Goal: Task Accomplishment & Management: Manage account settings

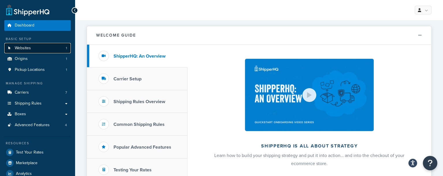
click at [32, 46] on link "Websites 1" at bounding box center [37, 48] width 66 height 11
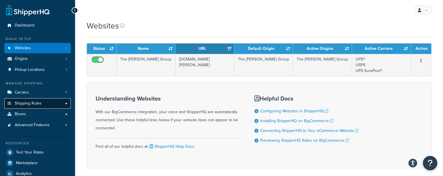
click at [46, 106] on link "Shipping Rules" at bounding box center [37, 103] width 66 height 11
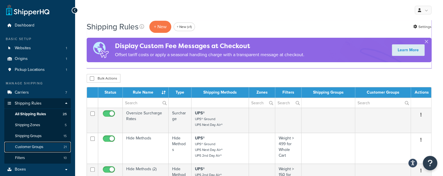
click at [40, 149] on span "Customer Groups" at bounding box center [29, 147] width 28 height 5
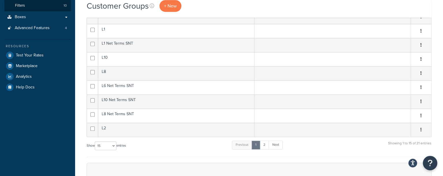
scroll to position [182, 0]
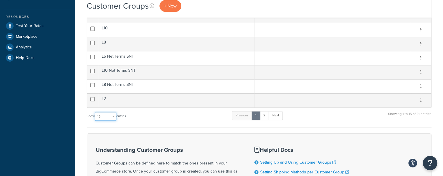
click at [103, 114] on select "10 15 25 50 100" at bounding box center [106, 116] width 22 height 9
select select "100"
click at [95, 121] on select "10 15 25 50 100" at bounding box center [106, 116] width 22 height 9
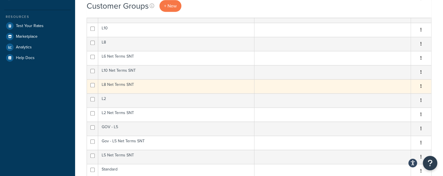
scroll to position [0, 0]
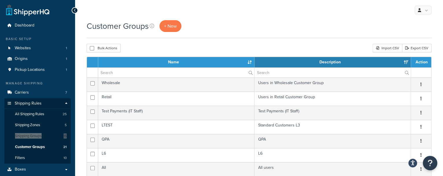
drag, startPoint x: 41, startPoint y: 136, endPoint x: 114, endPoint y: 4, distance: 150.5
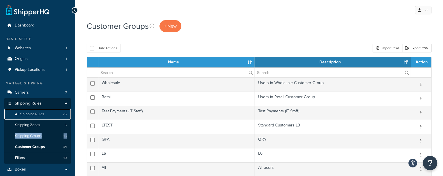
click at [59, 111] on link "All Shipping Rules 25" at bounding box center [37, 114] width 66 height 11
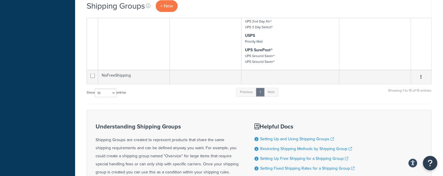
scroll to position [543, 0]
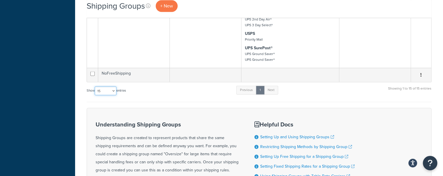
click at [105, 92] on select "10 15 25 50 100" at bounding box center [106, 91] width 22 height 9
select select "50"
click at [95, 87] on select "10 15 25 50 100" at bounding box center [106, 91] width 22 height 9
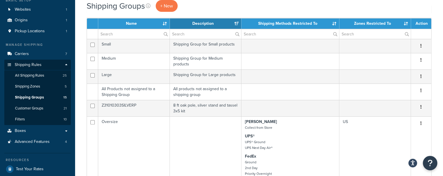
scroll to position [23, 0]
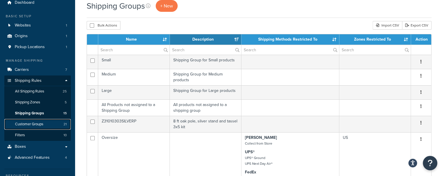
click at [47, 126] on link "Customer Groups 21" at bounding box center [37, 124] width 66 height 11
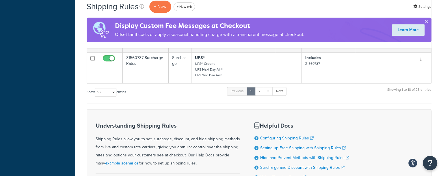
scroll to position [309, 0]
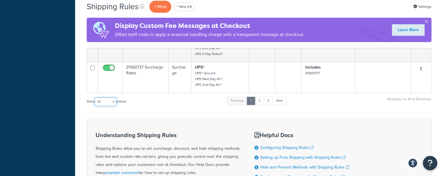
click at [111, 104] on select "10 15 25 50 100 1000" at bounding box center [106, 102] width 22 height 9
select select "100"
click at [95, 98] on select "10 15 25 50 100 1000" at bounding box center [106, 102] width 22 height 9
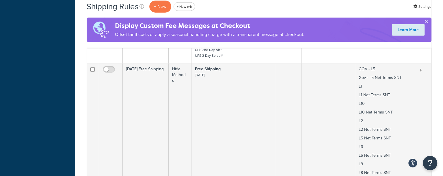
scroll to position [848, 0]
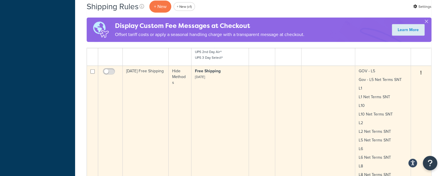
click at [230, 103] on td "Free Shipping Labor Day" at bounding box center [219, 150] width 57 height 169
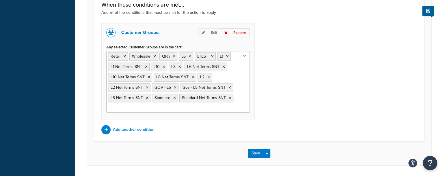
scroll to position [348, 0]
click at [135, 128] on p "Add another condition" at bounding box center [134, 130] width 42 height 8
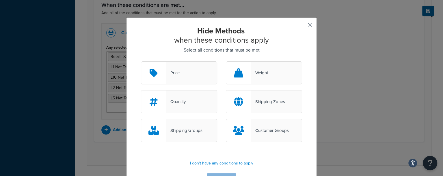
click at [251, 124] on div "Customer Groups" at bounding box center [264, 130] width 76 height 23
click at [0, 0] on input "Customer Groups" at bounding box center [0, 0] width 0 height 0
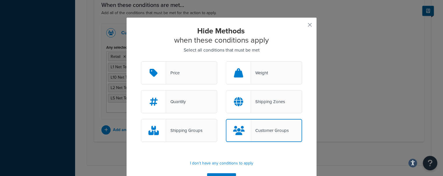
scroll to position [18, 0]
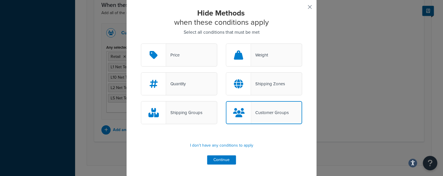
click at [302, 8] on button "button" at bounding box center [300, 8] width 1 height 1
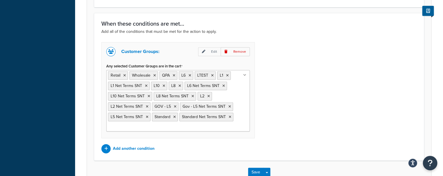
scroll to position [329, 0]
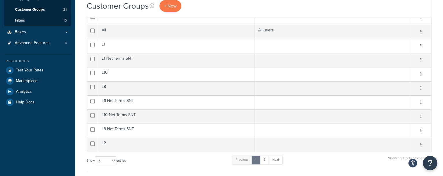
scroll to position [144, 0]
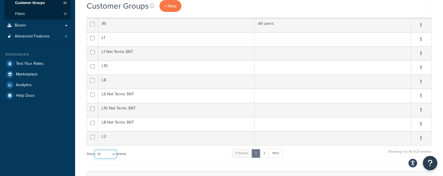
click at [112, 151] on select "10 15 25 50 100" at bounding box center [106, 154] width 22 height 9
select select "25"
click at [95, 159] on select "10 15 25 50 100" at bounding box center [106, 154] width 22 height 9
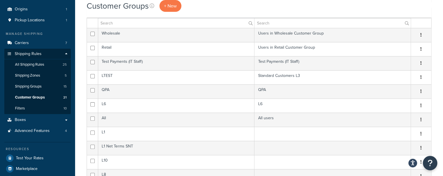
scroll to position [51, 0]
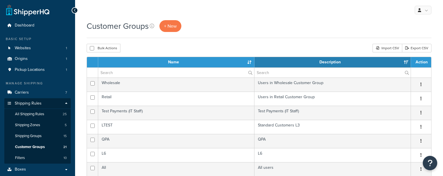
select select "15"
